Goal: Ask a question

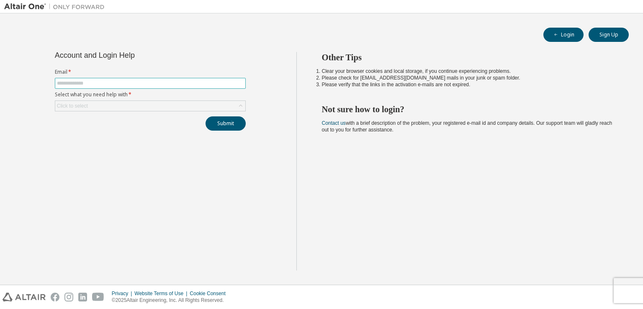
click at [85, 79] on span at bounding box center [150, 83] width 191 height 11
click at [85, 83] on input "text" at bounding box center [150, 83] width 187 height 7
type input "**********"
click at [124, 106] on div "Click to select" at bounding box center [150, 106] width 190 height 10
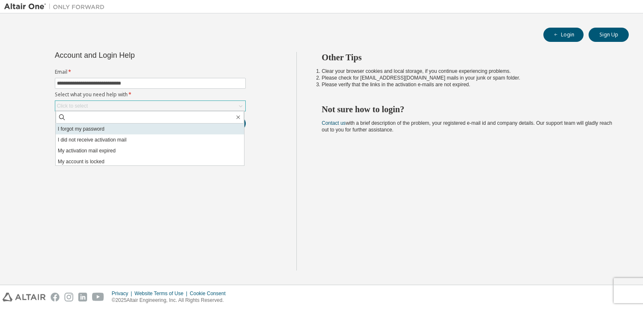
click at [92, 131] on li "I forgot my password" at bounding box center [150, 129] width 188 height 11
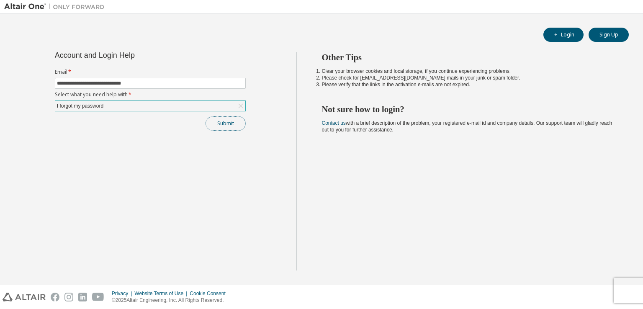
click at [216, 125] on button "Submit" at bounding box center [226, 123] width 40 height 14
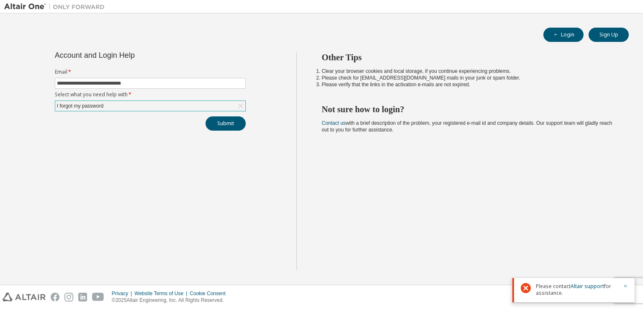
click at [625, 286] on icon "button" at bounding box center [625, 286] width 3 height 3
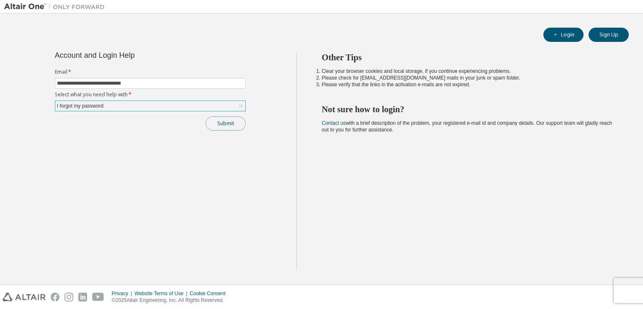
click at [222, 124] on button "Submit" at bounding box center [226, 123] width 40 height 14
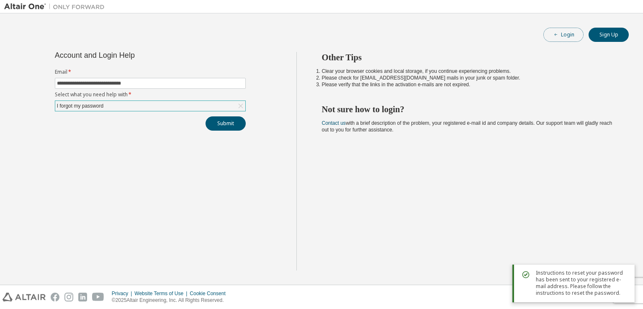
click at [571, 39] on button "Login" at bounding box center [564, 35] width 40 height 14
